Goal: Navigation & Orientation: Find specific page/section

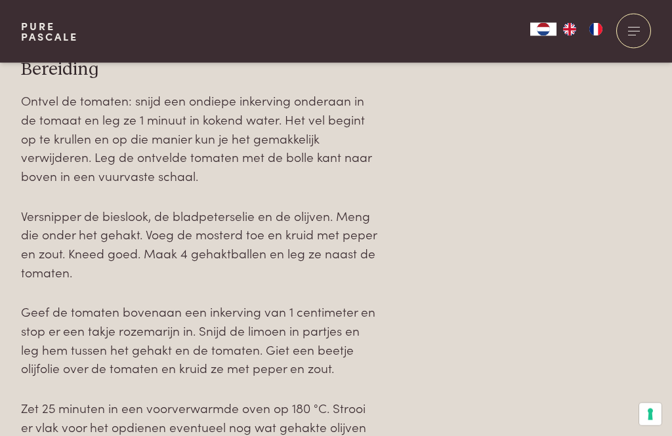
scroll to position [1438, 0]
click at [634, 30] on div at bounding box center [633, 31] width 35 height 35
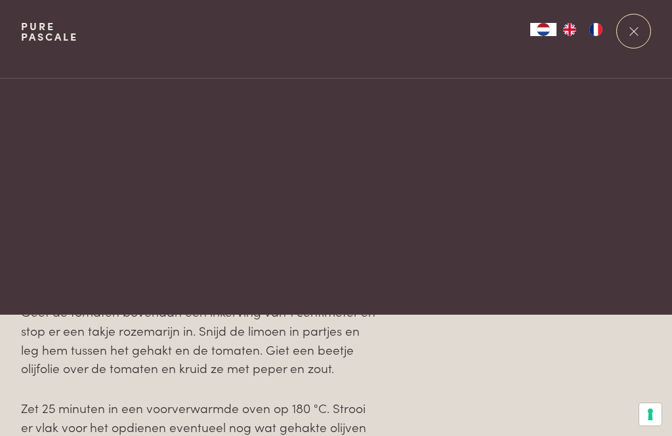
scroll to position [0, 0]
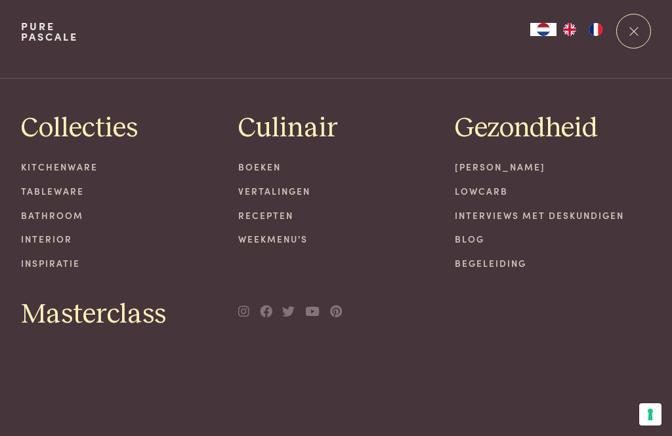
click at [296, 243] on link "Weekmenu's" at bounding box center [336, 239] width 196 height 14
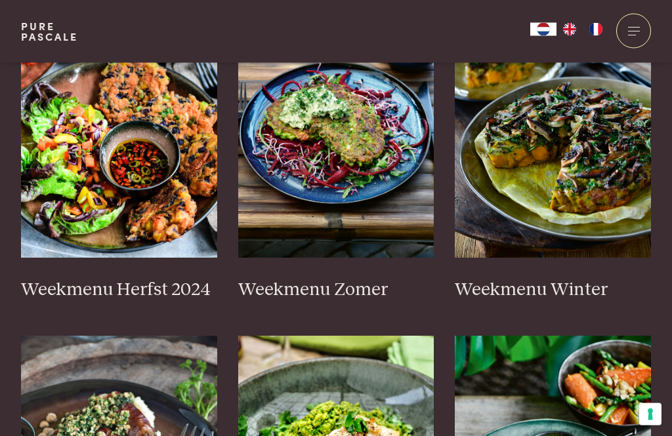
scroll to position [424, 0]
click at [178, 172] on img at bounding box center [119, 126] width 196 height 262
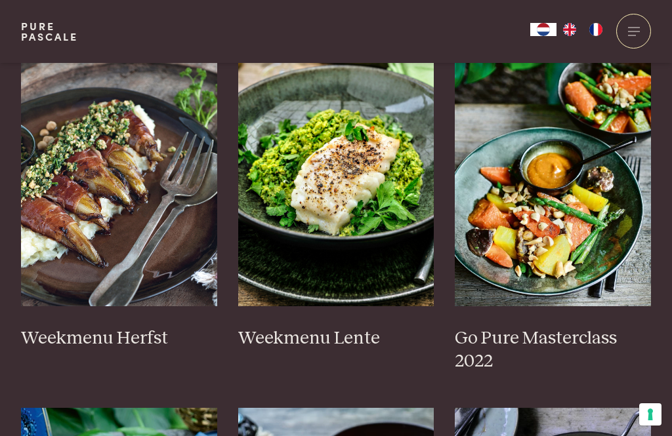
scroll to position [717, 0]
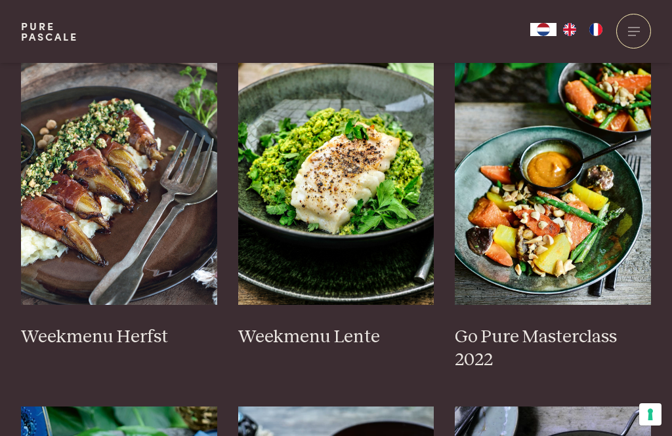
click at [81, 199] on img at bounding box center [119, 174] width 196 height 262
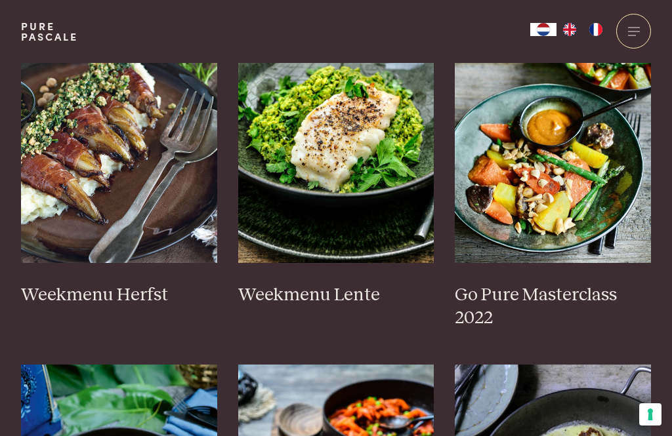
scroll to position [0, 0]
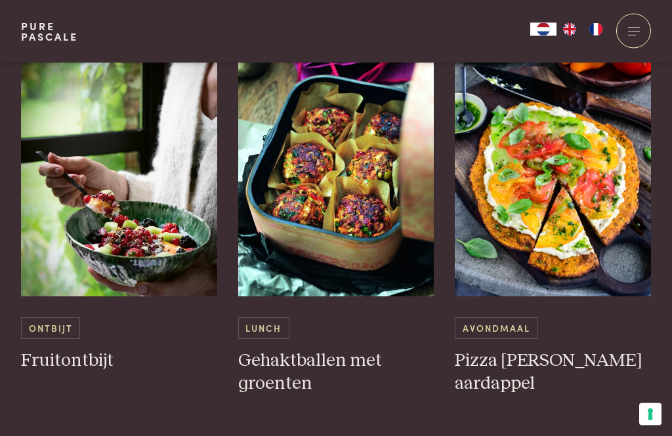
scroll to position [2893, 0]
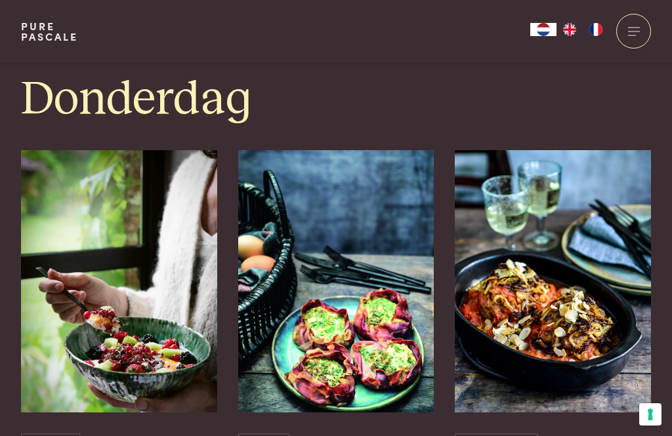
scroll to position [2207, 0]
